Goal: Information Seeking & Learning: Learn about a topic

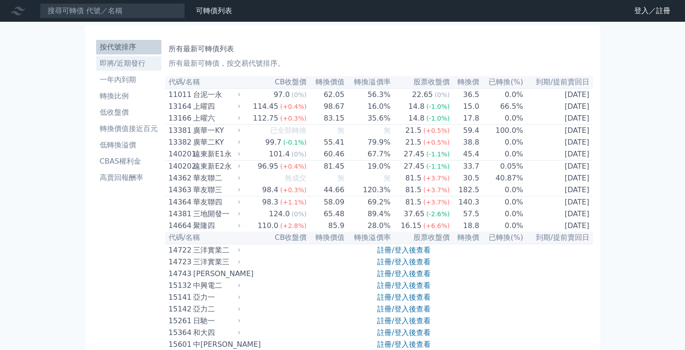
click at [127, 64] on li "即將/近期發行" at bounding box center [128, 63] width 65 height 11
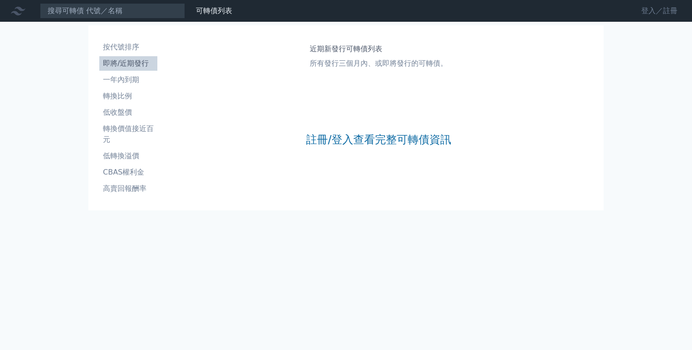
click at [646, 12] on link "登入／註冊" at bounding box center [659, 11] width 51 height 15
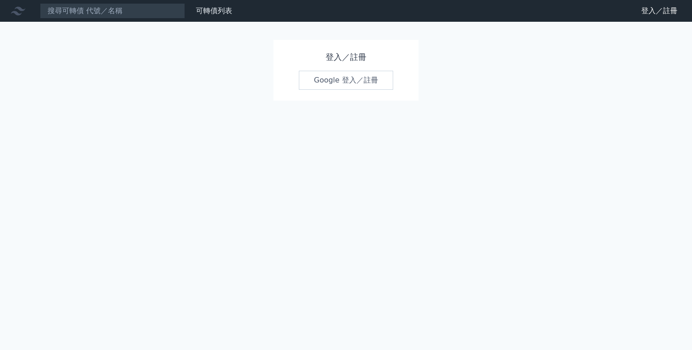
click at [358, 86] on link "Google 登入／註冊" at bounding box center [346, 80] width 94 height 19
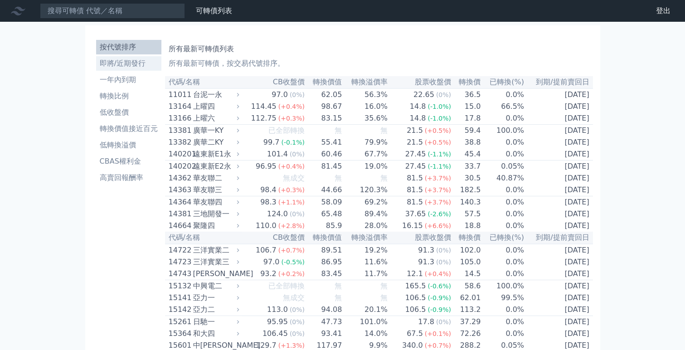
click at [139, 66] on li "即將/近期發行" at bounding box center [128, 63] width 65 height 11
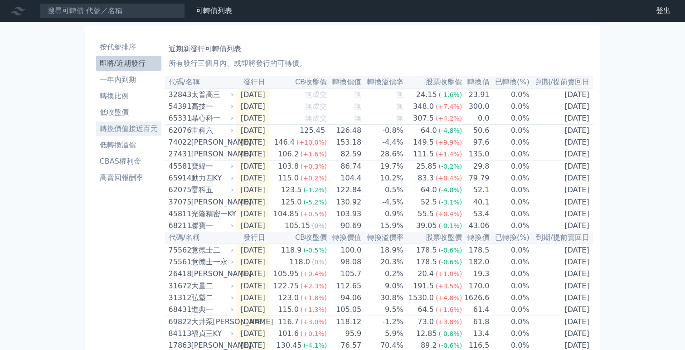
click at [136, 132] on li "轉換價值接近百元" at bounding box center [128, 128] width 65 height 11
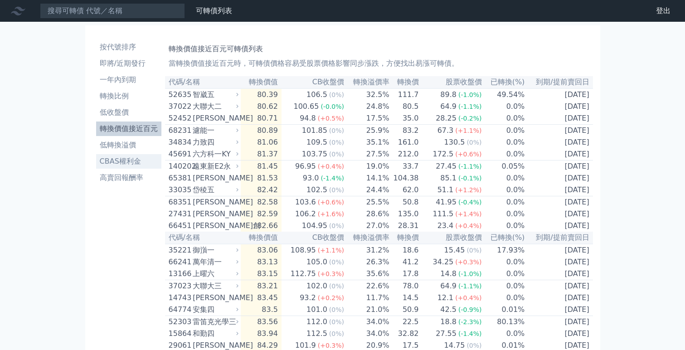
click at [132, 157] on li "CBAS權利金" at bounding box center [128, 161] width 65 height 11
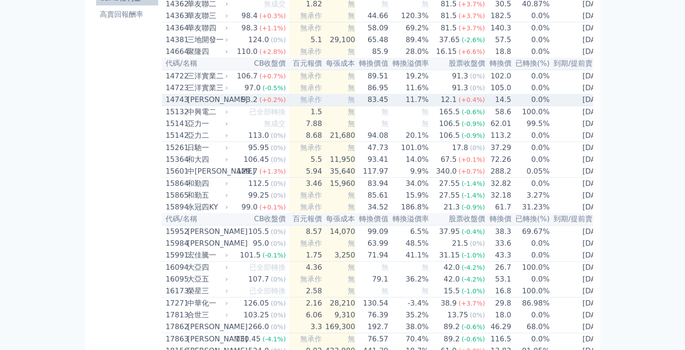
scroll to position [181, 0]
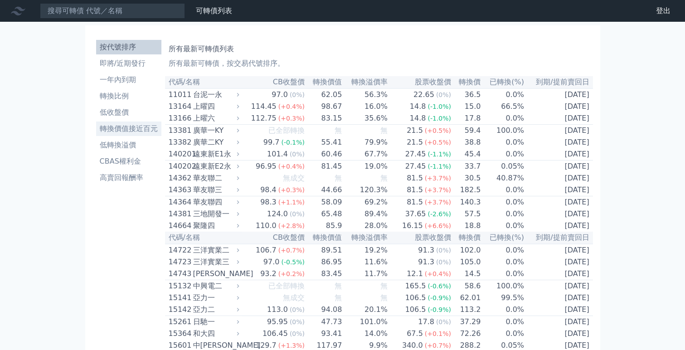
click at [127, 126] on li "轉換價值接近百元" at bounding box center [128, 128] width 65 height 11
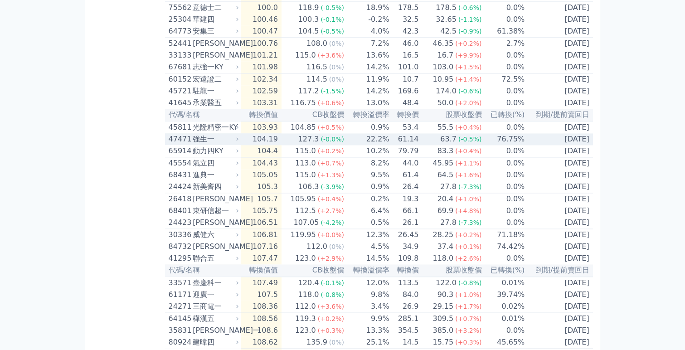
scroll to position [1299, 0]
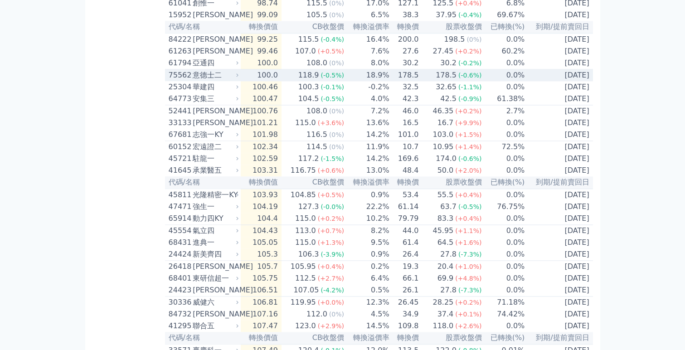
click at [181, 81] on div "75562" at bounding box center [180, 75] width 22 height 11
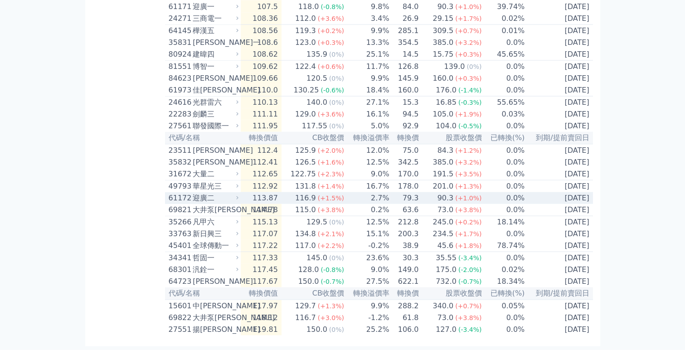
scroll to position [2090, 0]
